Goal: Transaction & Acquisition: Purchase product/service

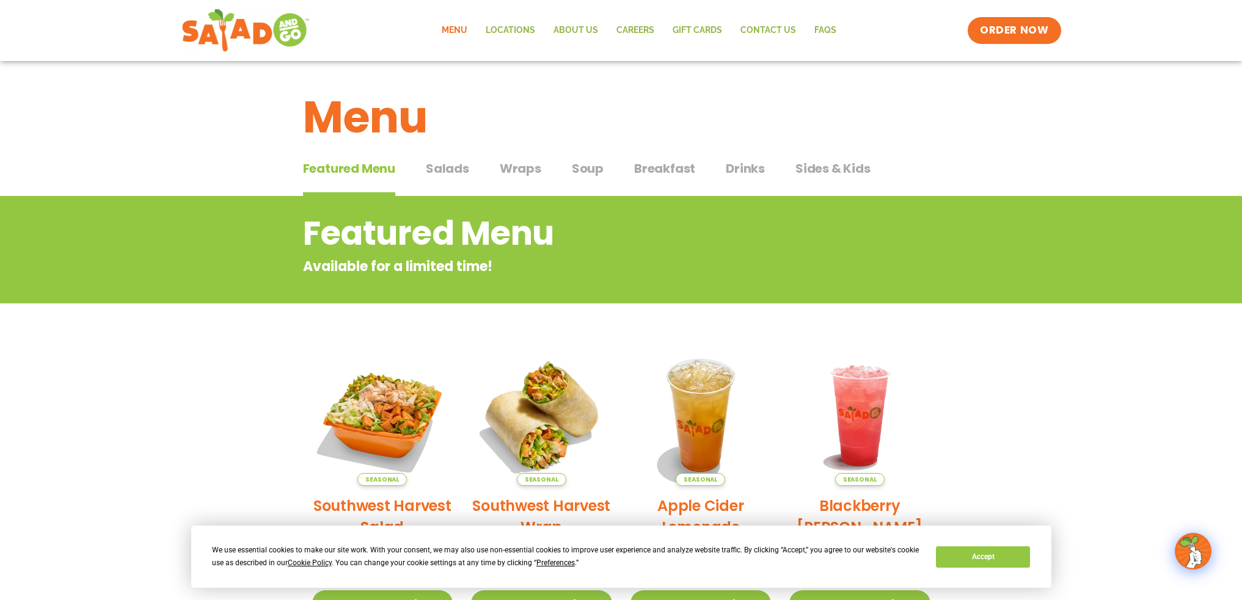
click at [463, 167] on span "Salads" at bounding box center [447, 168] width 43 height 18
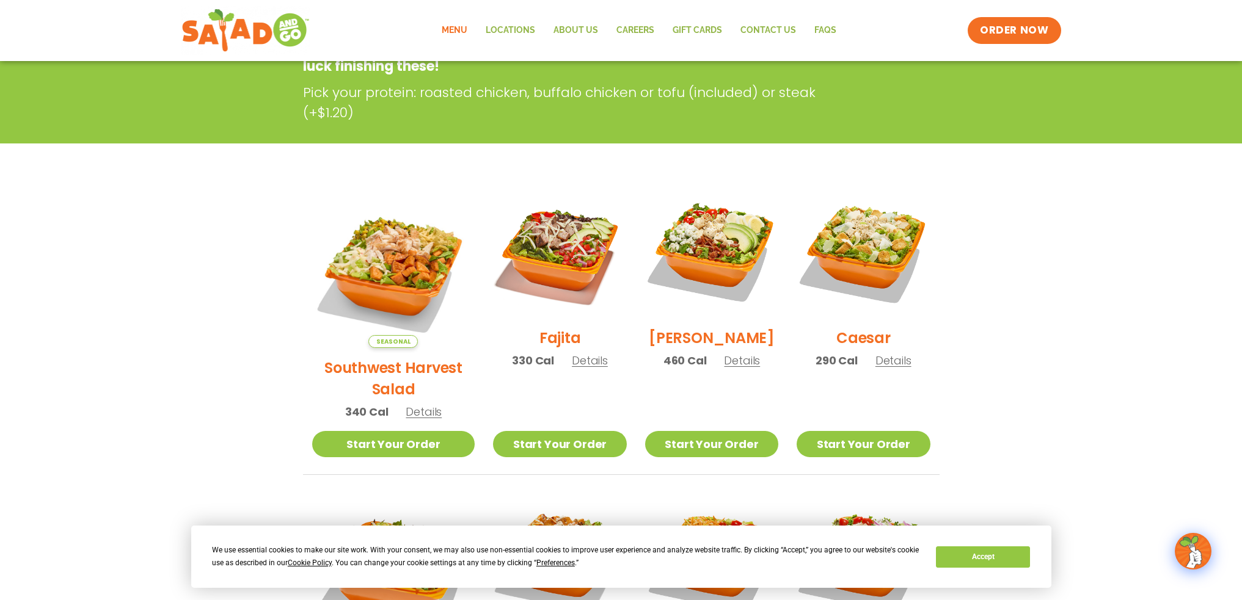
scroll to position [244, 0]
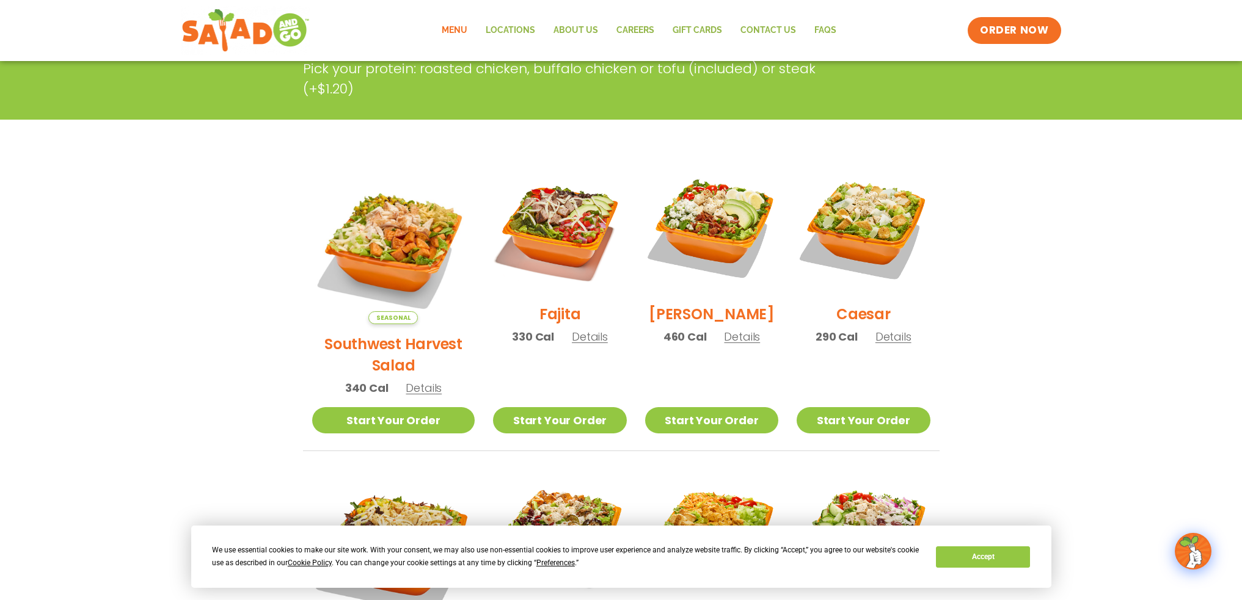
click at [108, 365] on section "Salads Our house-made dressings make our huge portions even more delicious. Goo…" at bounding box center [621, 489] width 1242 height 1074
click at [236, 268] on section "Salads Our house-made dressings make our huge portions even more delicious. Goo…" at bounding box center [621, 489] width 1242 height 1074
click at [671, 117] on div "Salads Our house-made dressings make our huge portions even more delicious. Goo…" at bounding box center [621, 36] width 1242 height 168
click at [574, 216] on img at bounding box center [559, 228] width 156 height 156
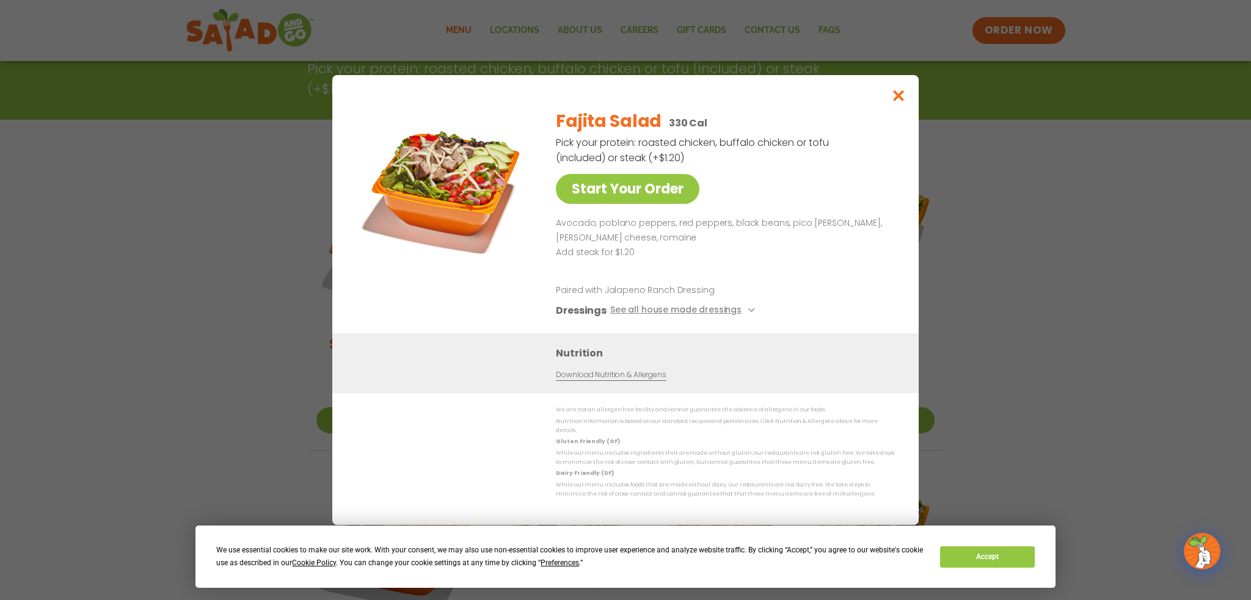
drag, startPoint x: 637, startPoint y: 148, endPoint x: 708, endPoint y: 152, distance: 71.6
click at [638, 148] on p "Pick your protein: roasted chicken, buffalo chicken or tofu (included) or steak…" at bounding box center [693, 150] width 275 height 31
click at [899, 102] on icon "Close modal" at bounding box center [898, 95] width 15 height 13
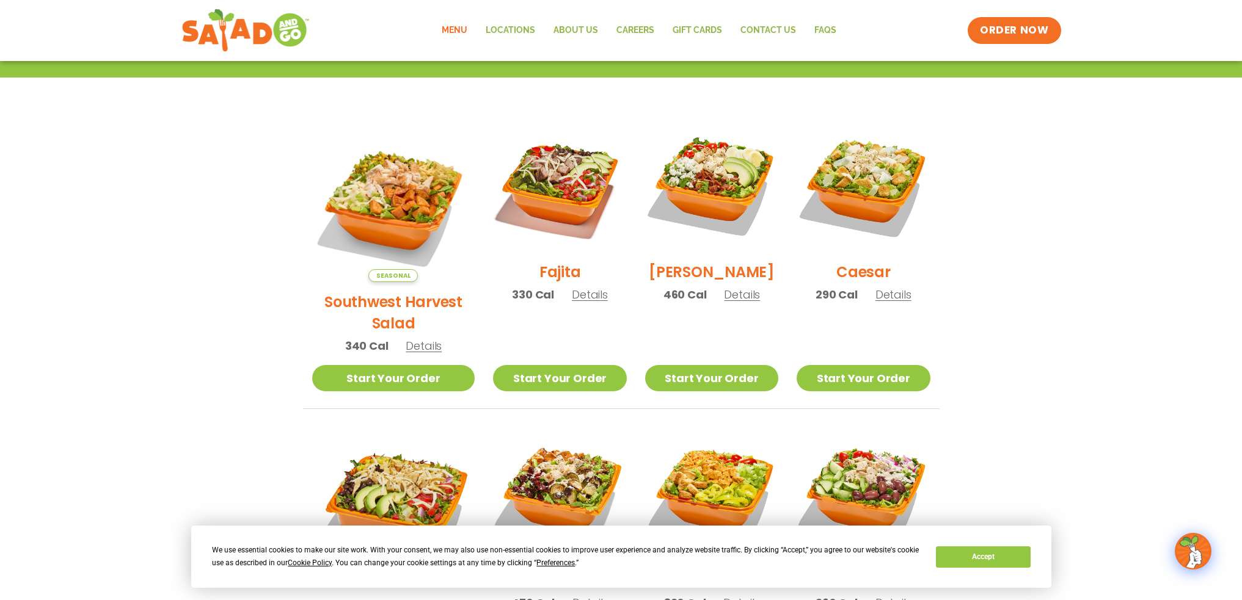
scroll to position [305, 0]
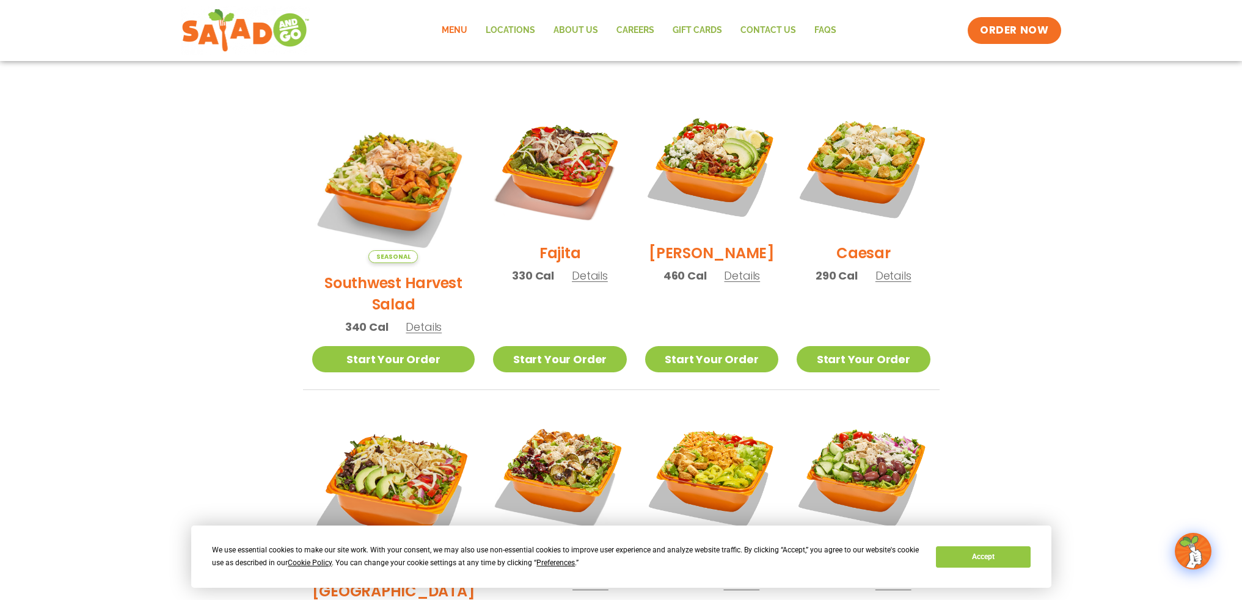
click at [306, 283] on li "Seasonal Southwest Harvest Salad 340 Cal Details Start Your Order Seasonal Star…" at bounding box center [393, 245] width 181 height 290
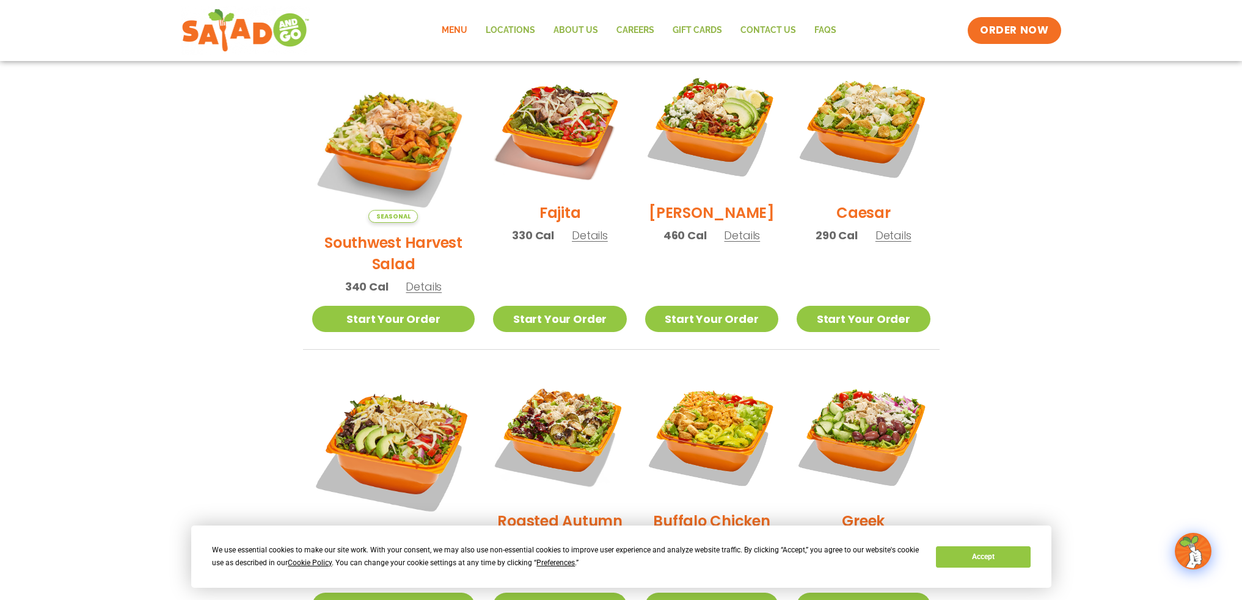
scroll to position [367, 0]
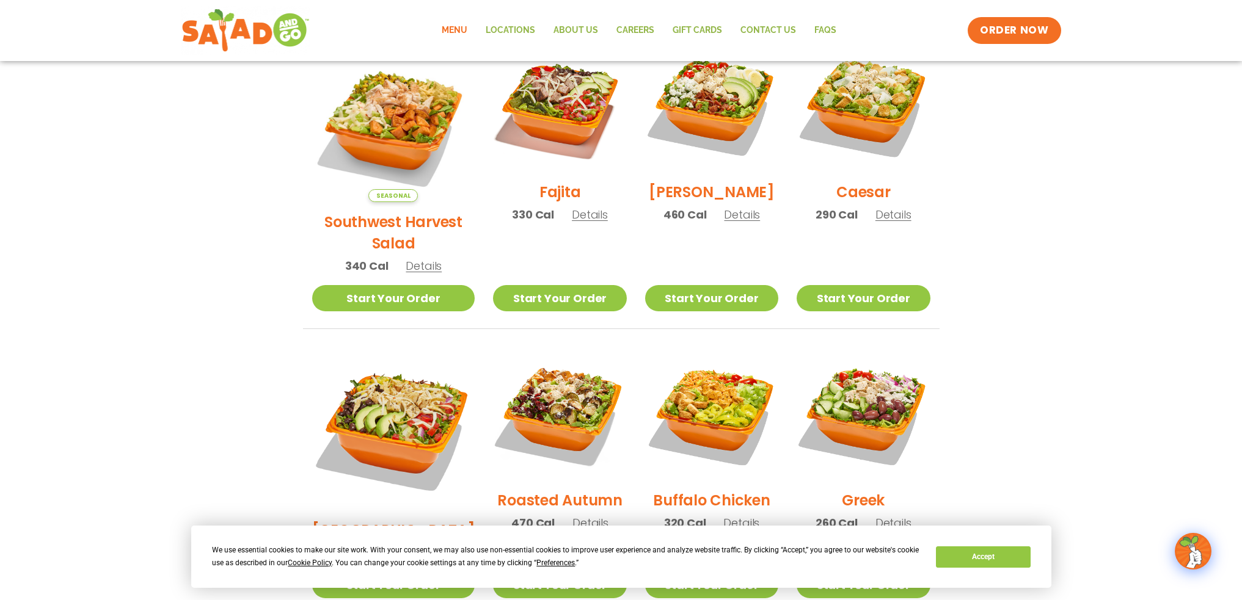
click at [258, 260] on section "Salads Our house-made dressings make our huge portions even more delicious. Goo…" at bounding box center [621, 367] width 1242 height 1074
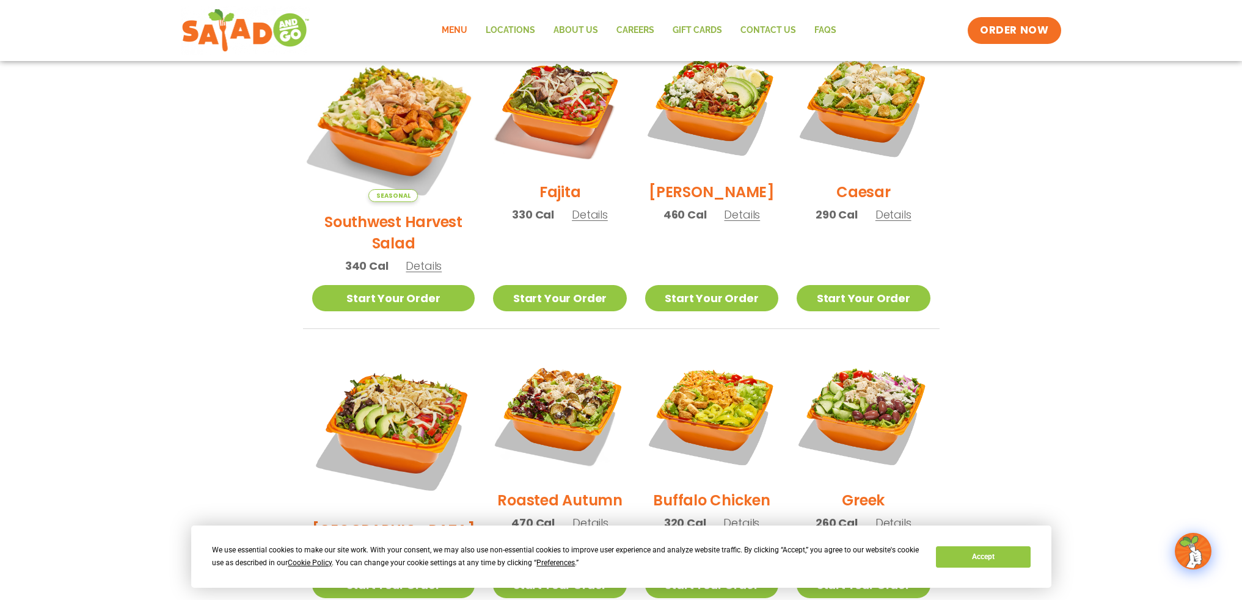
click at [373, 130] on img at bounding box center [392, 120] width 191 height 191
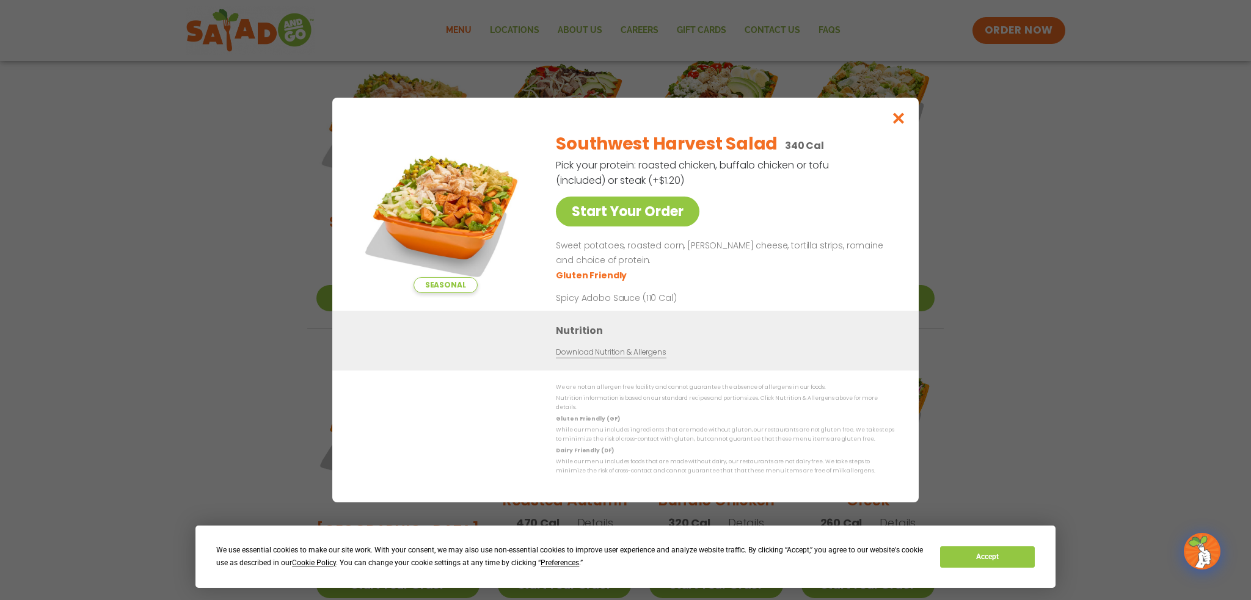
drag, startPoint x: 604, startPoint y: 258, endPoint x: 600, endPoint y: 249, distance: 9.9
click at [607, 257] on p "Sweet potatoes, roasted corn, [PERSON_NAME] cheese, tortilla strips, romaine an…" at bounding box center [723, 253] width 334 height 29
click at [694, 276] on ul "Gluten Friendly" at bounding box center [723, 275] width 334 height 14
click at [896, 119] on icon "Close modal" at bounding box center [898, 118] width 15 height 13
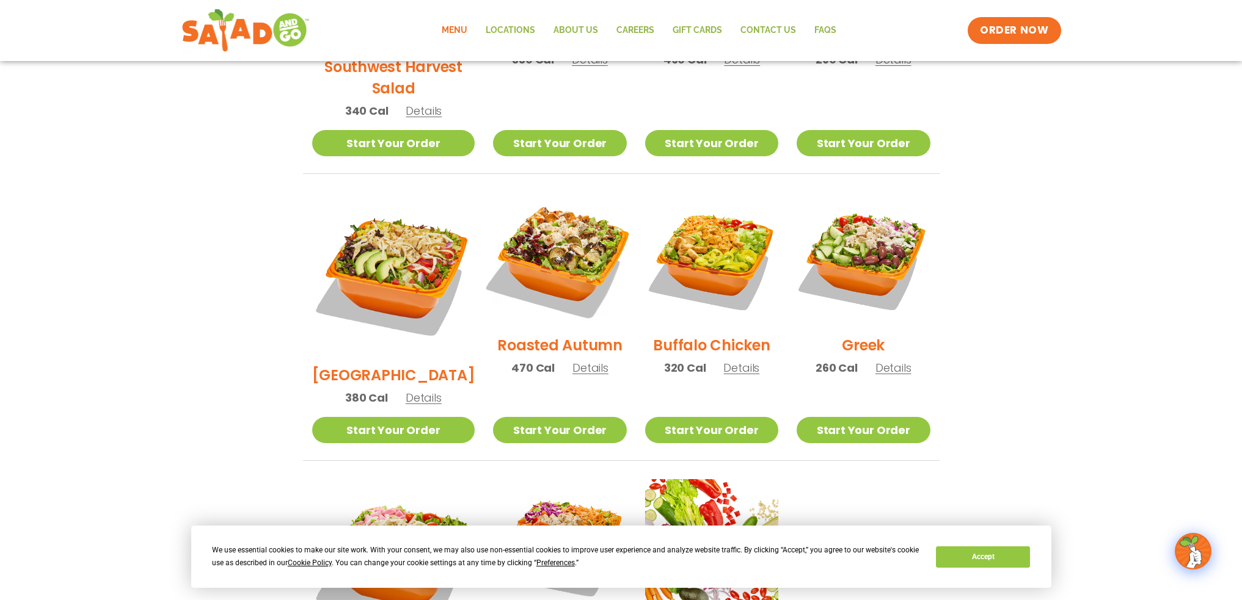
scroll to position [550, 0]
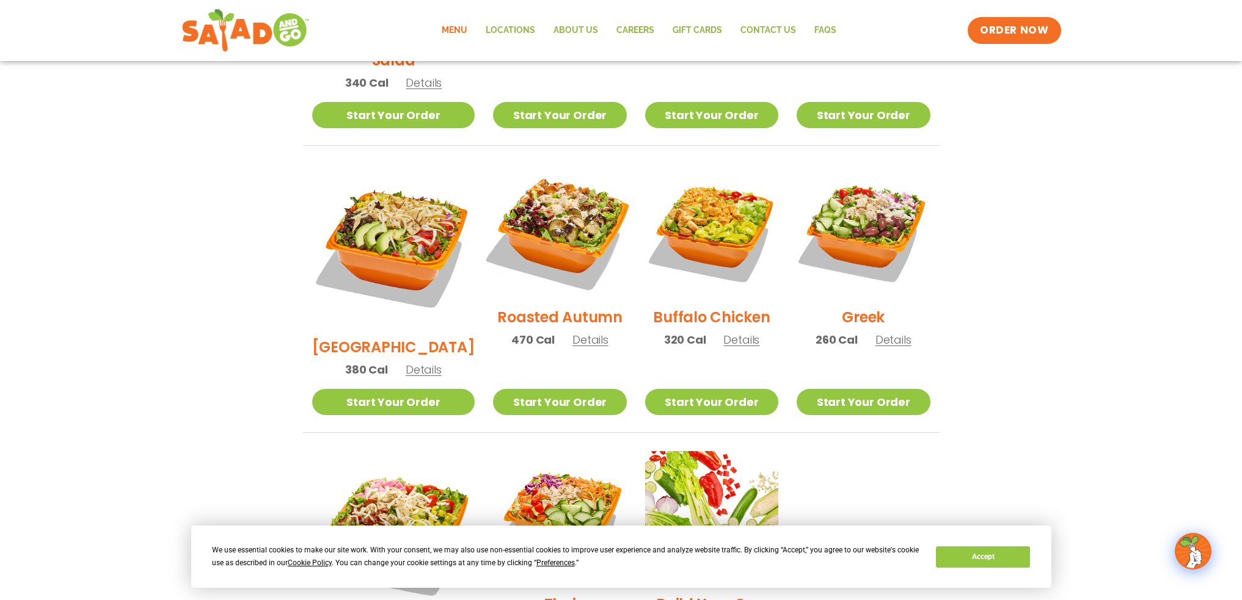
click at [550, 192] on img at bounding box center [559, 231] width 156 height 156
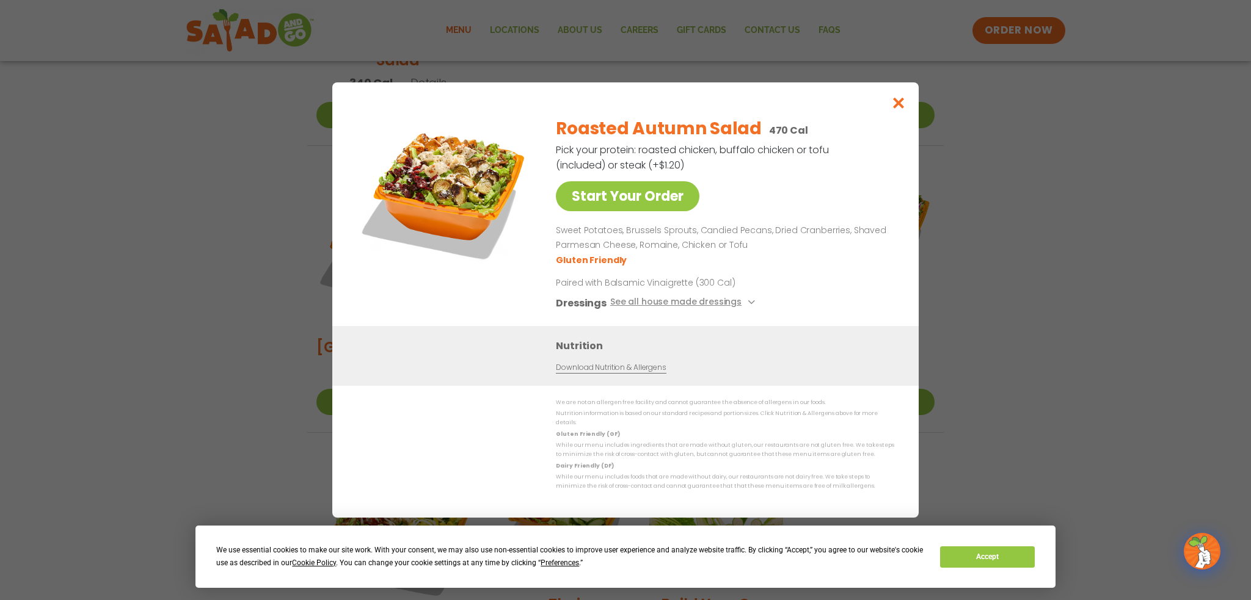
click at [683, 265] on ul "Gluten Friendly" at bounding box center [723, 260] width 334 height 14
click at [635, 247] on p "Sweet Potatoes, Brussels Sprouts, Candied Pecans, Dried Cranberries, Shaved Par…" at bounding box center [723, 238] width 334 height 29
click at [751, 246] on p "Sweet Potatoes, Brussels Sprouts, Candied Pecans, Dried Cranberries, Shaved Par…" at bounding box center [723, 238] width 334 height 29
click at [667, 247] on p "Sweet Potatoes, Brussels Sprouts, Candied Pecans, Dried Cranberries, Shaved Par…" at bounding box center [723, 238] width 334 height 29
click at [899, 108] on icon "Close modal" at bounding box center [898, 103] width 15 height 13
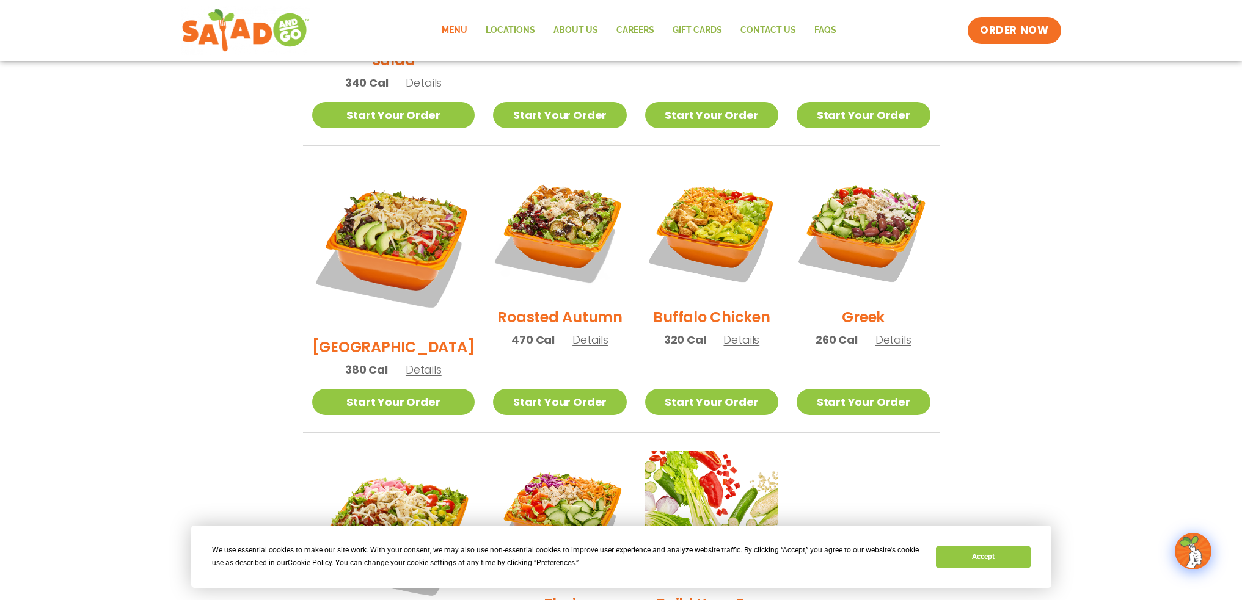
click at [1008, 287] on section "Salads Our house-made dressings make our huge portions even more delicious. Goo…" at bounding box center [621, 183] width 1242 height 1074
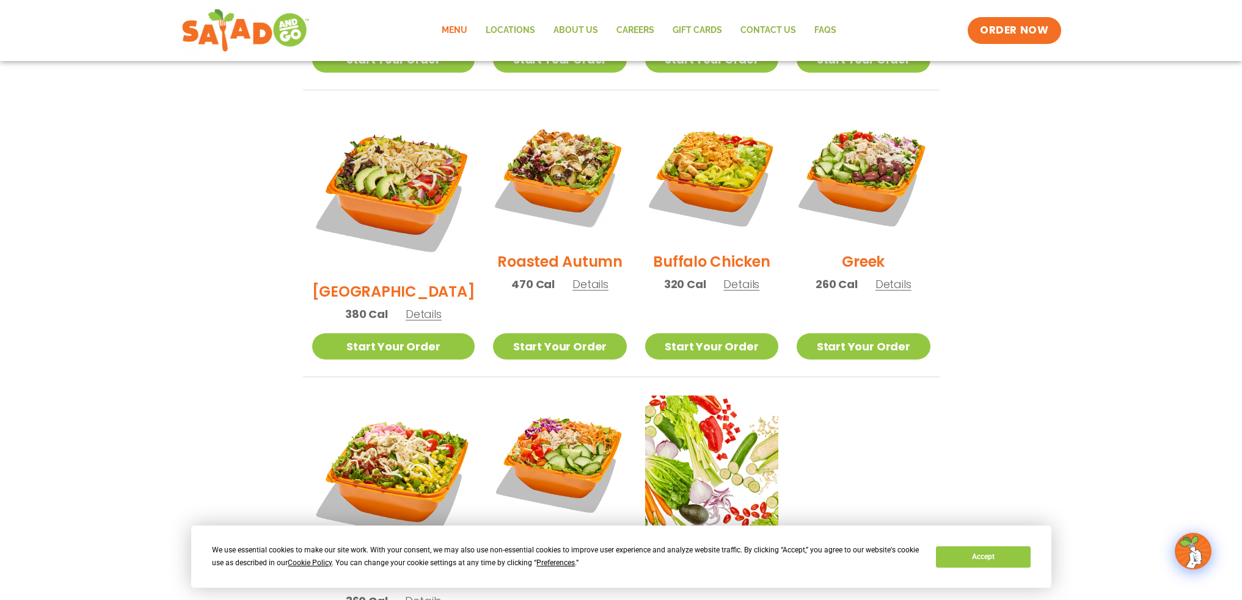
scroll to position [672, 0]
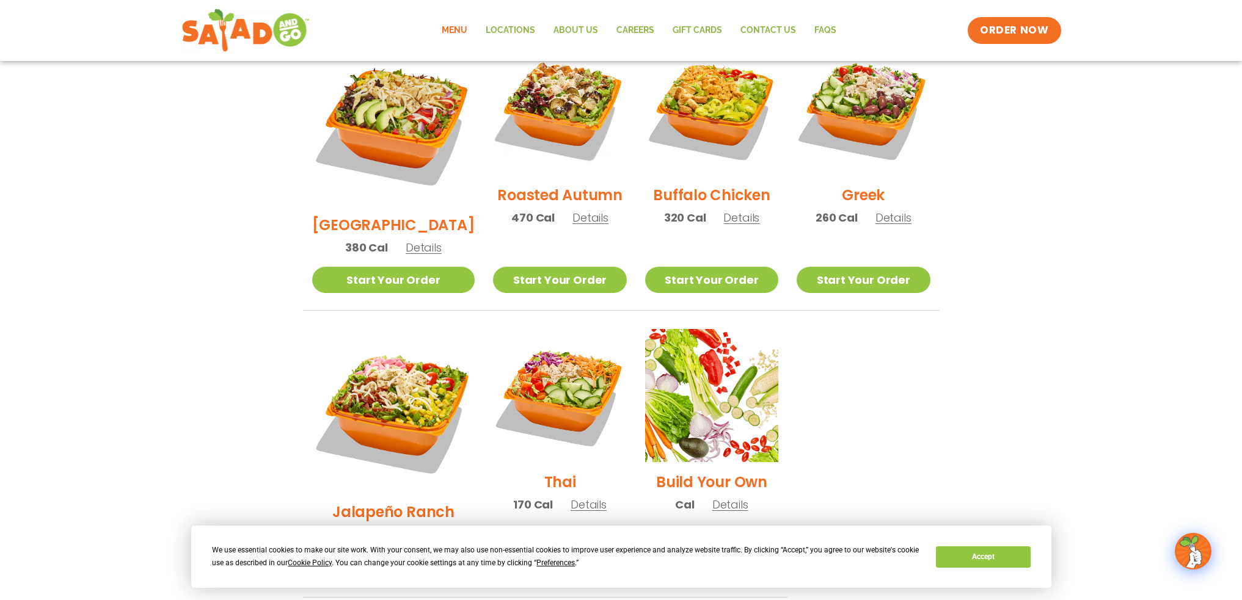
click at [1035, 263] on section "Salads Our house-made dressings make our huge portions even more delicious. Goo…" at bounding box center [621, 61] width 1242 height 1074
click at [211, 363] on section "Salads Our house-made dressings make our huge portions even more delicious. Goo…" at bounding box center [621, 61] width 1242 height 1074
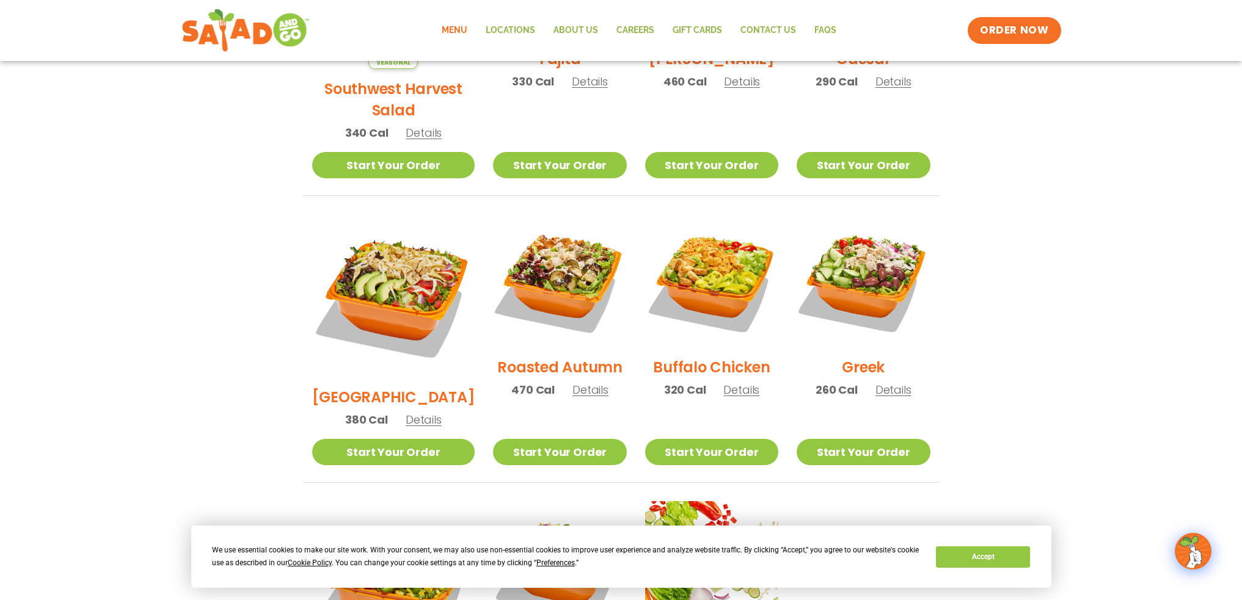
scroll to position [567, 0]
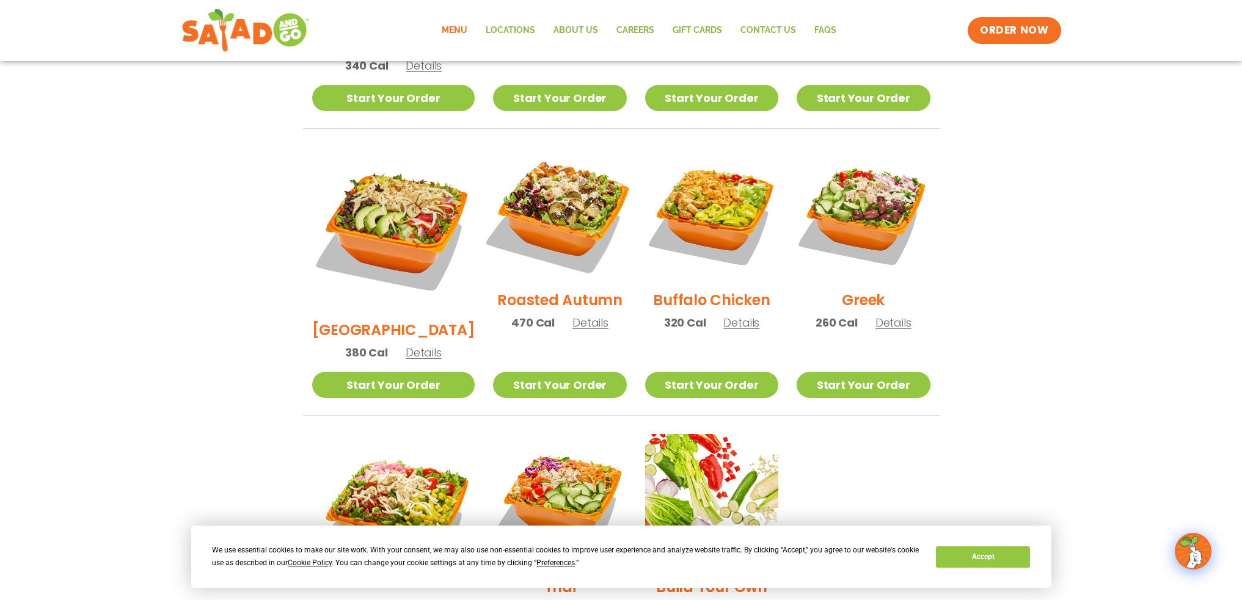
click at [481, 219] on img at bounding box center [559, 214] width 156 height 156
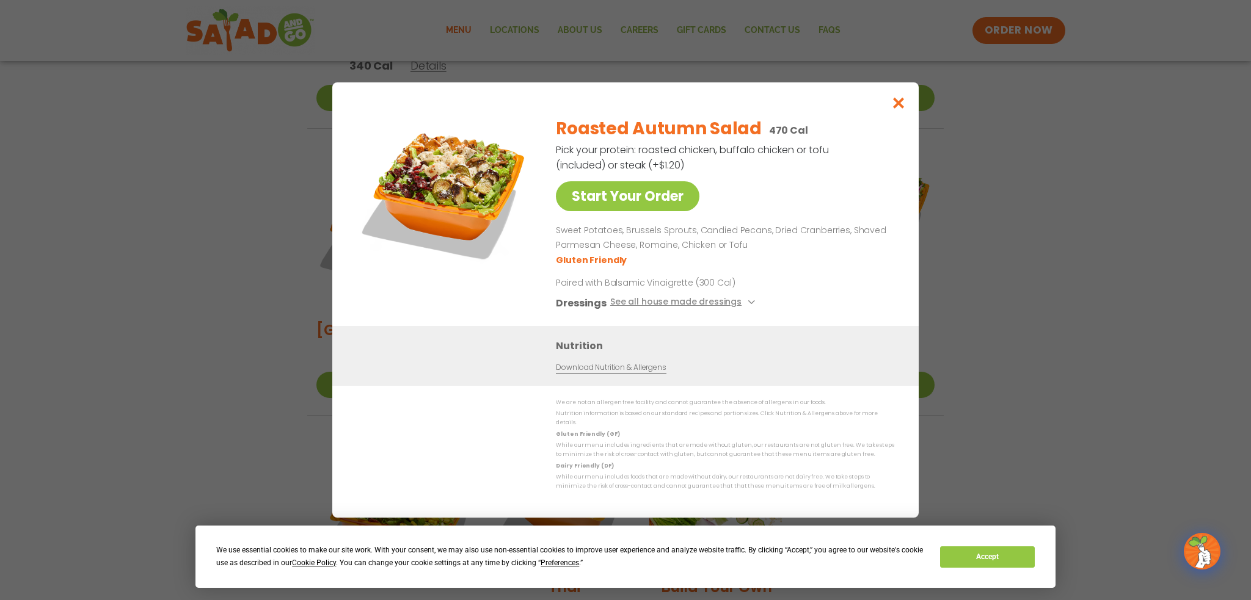
click at [698, 264] on ul "Gluten Friendly" at bounding box center [723, 260] width 334 height 14
click at [531, 298] on div "Start Your Order" at bounding box center [445, 216] width 177 height 219
click at [900, 103] on icon "Close modal" at bounding box center [898, 103] width 15 height 13
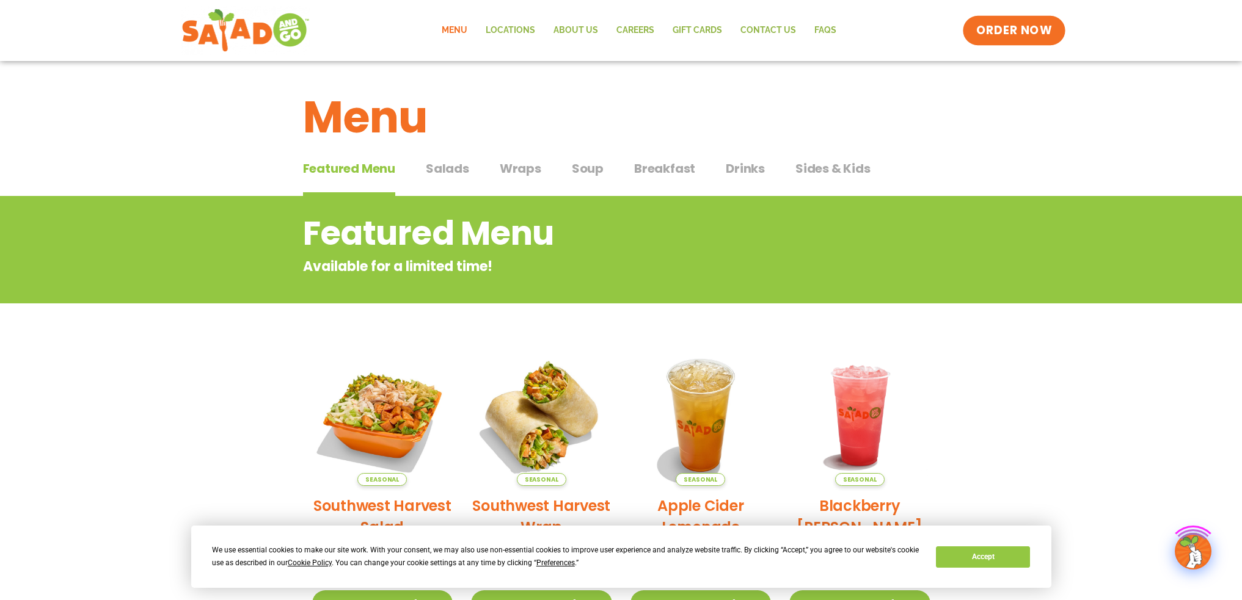
click at [1006, 31] on span "ORDER NOW" at bounding box center [1014, 31] width 76 height 16
